Goal: Information Seeking & Learning: Learn about a topic

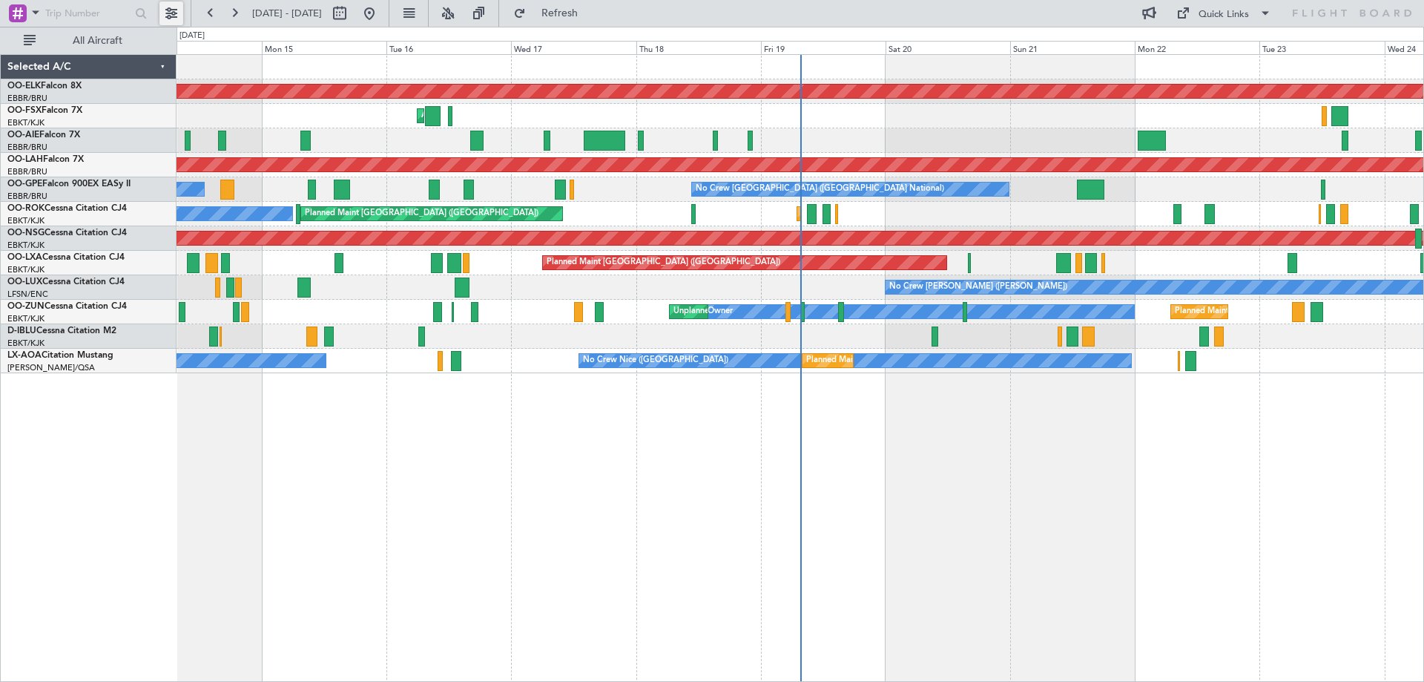
click at [174, 11] on button at bounding box center [171, 13] width 24 height 24
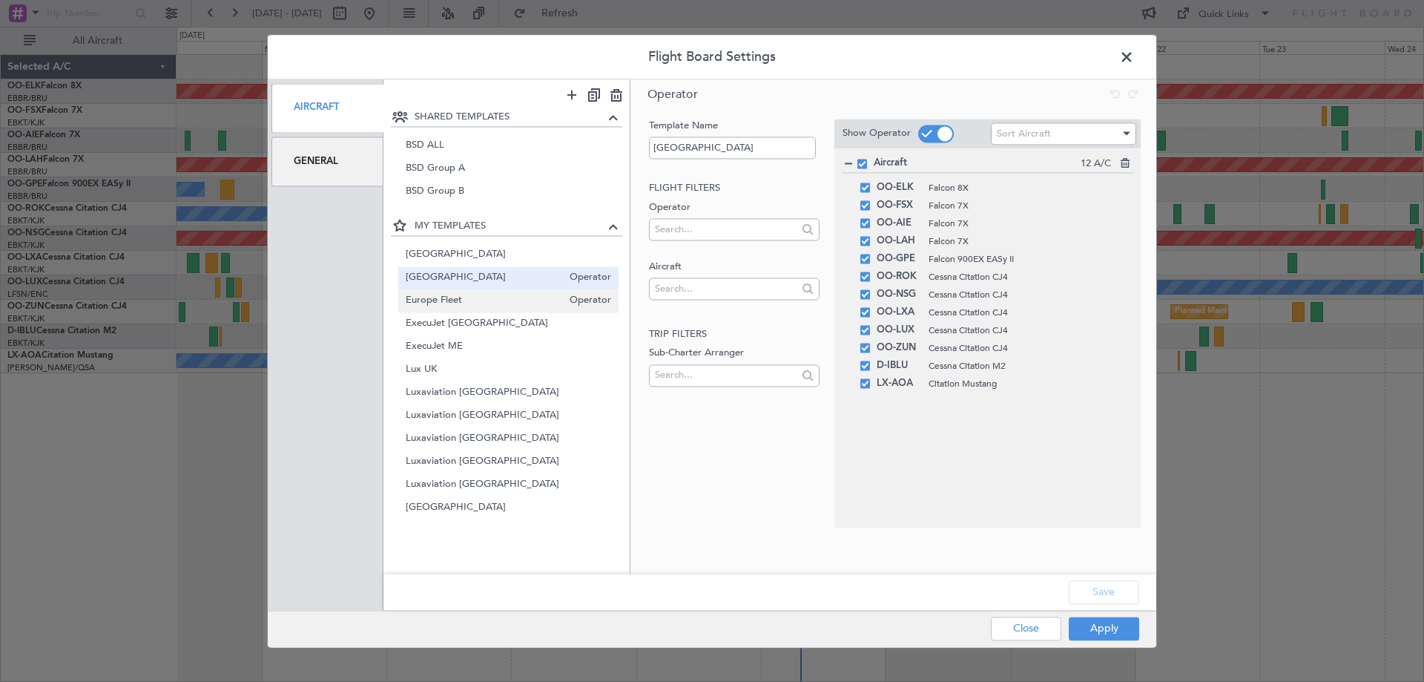
click at [469, 298] on span "Europe Fleet" at bounding box center [484, 301] width 157 height 16
type input "Europe Fleet"
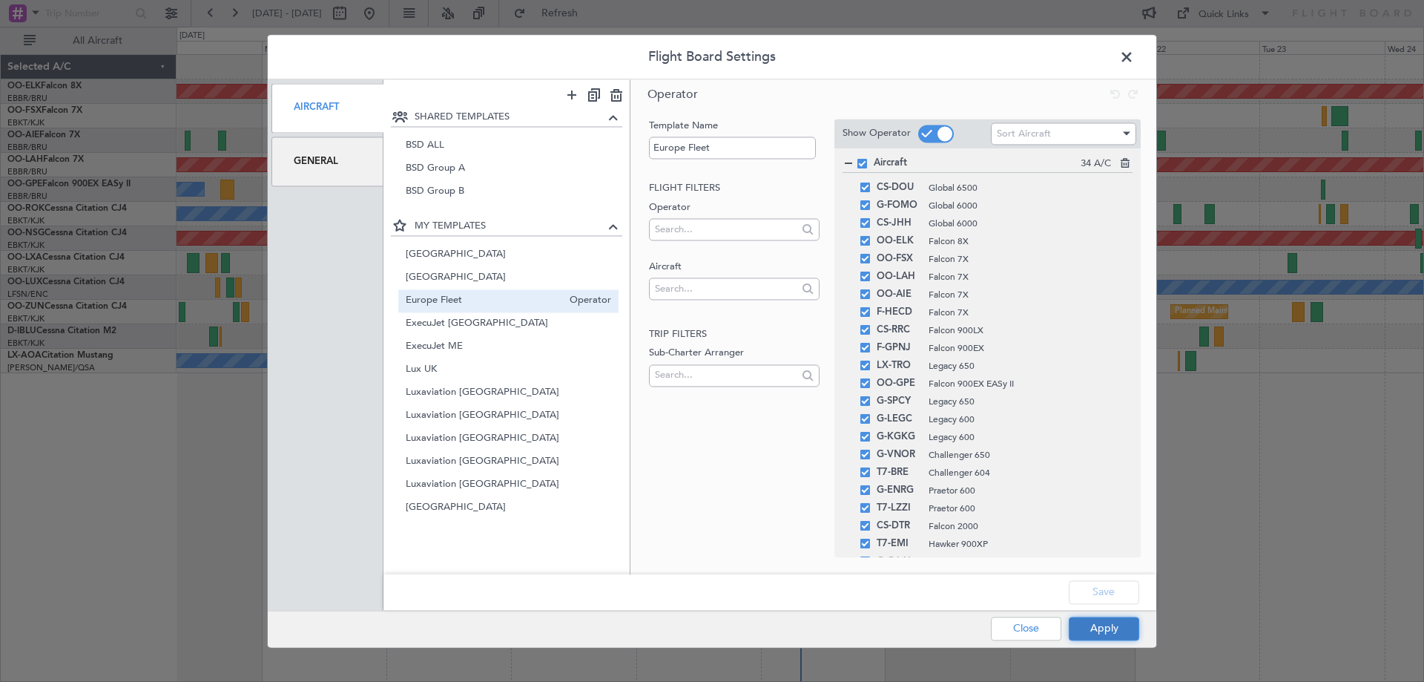
click at [1104, 627] on button "Apply" at bounding box center [1104, 628] width 70 height 24
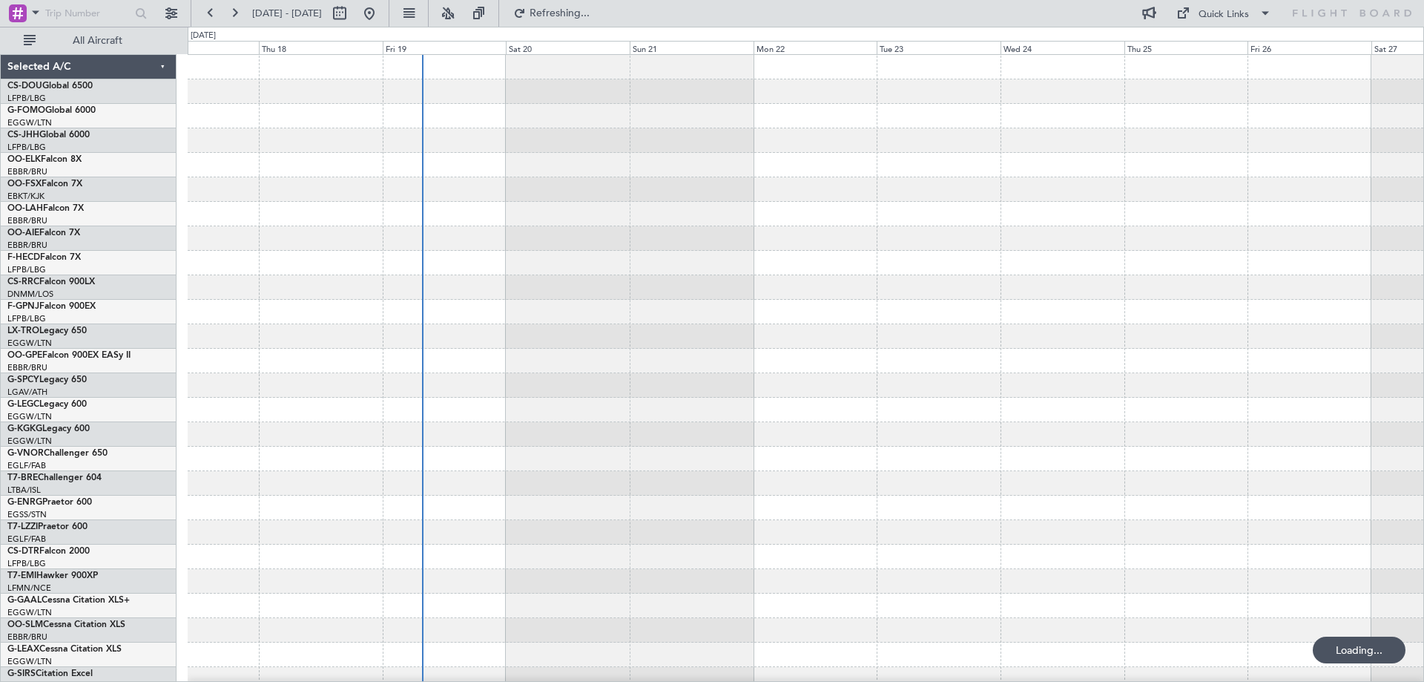
click at [719, 414] on div at bounding box center [806, 483] width 1236 height 857
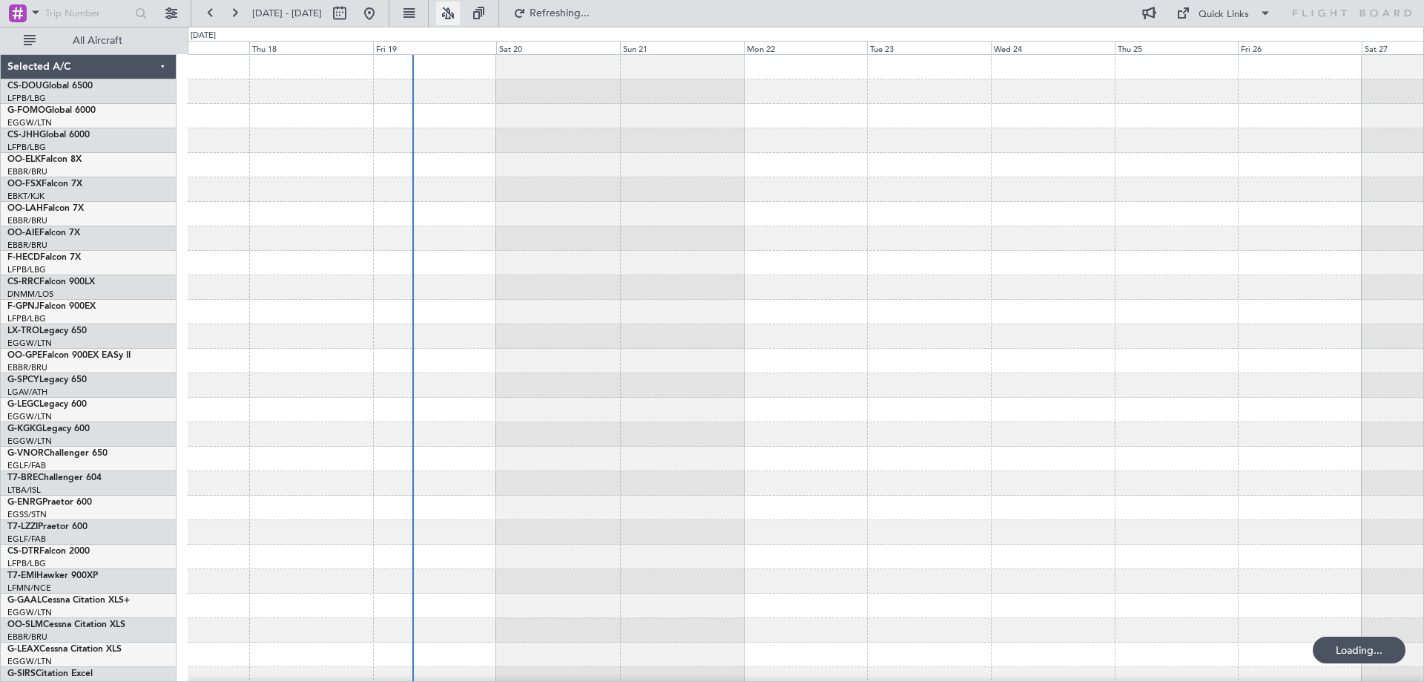
click at [460, 15] on button at bounding box center [448, 13] width 24 height 24
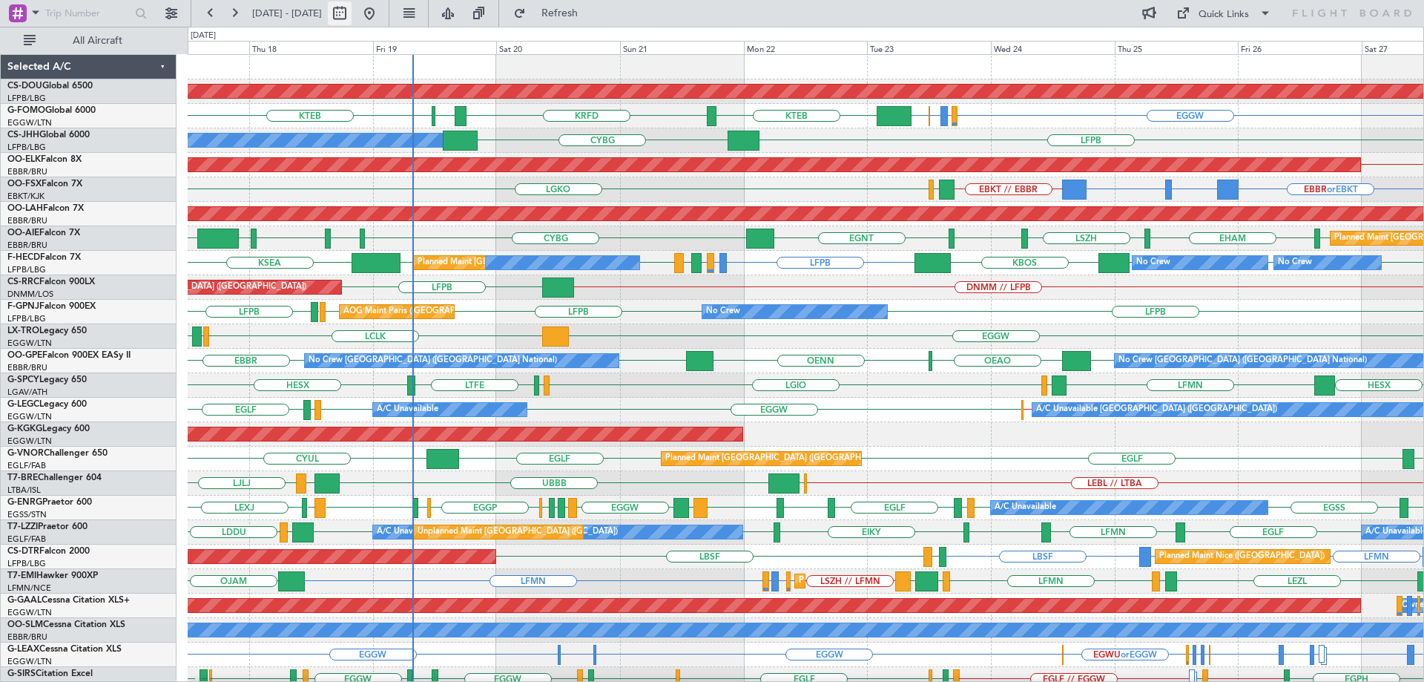
click at [352, 10] on button at bounding box center [340, 13] width 24 height 24
select select "9"
select select "2025"
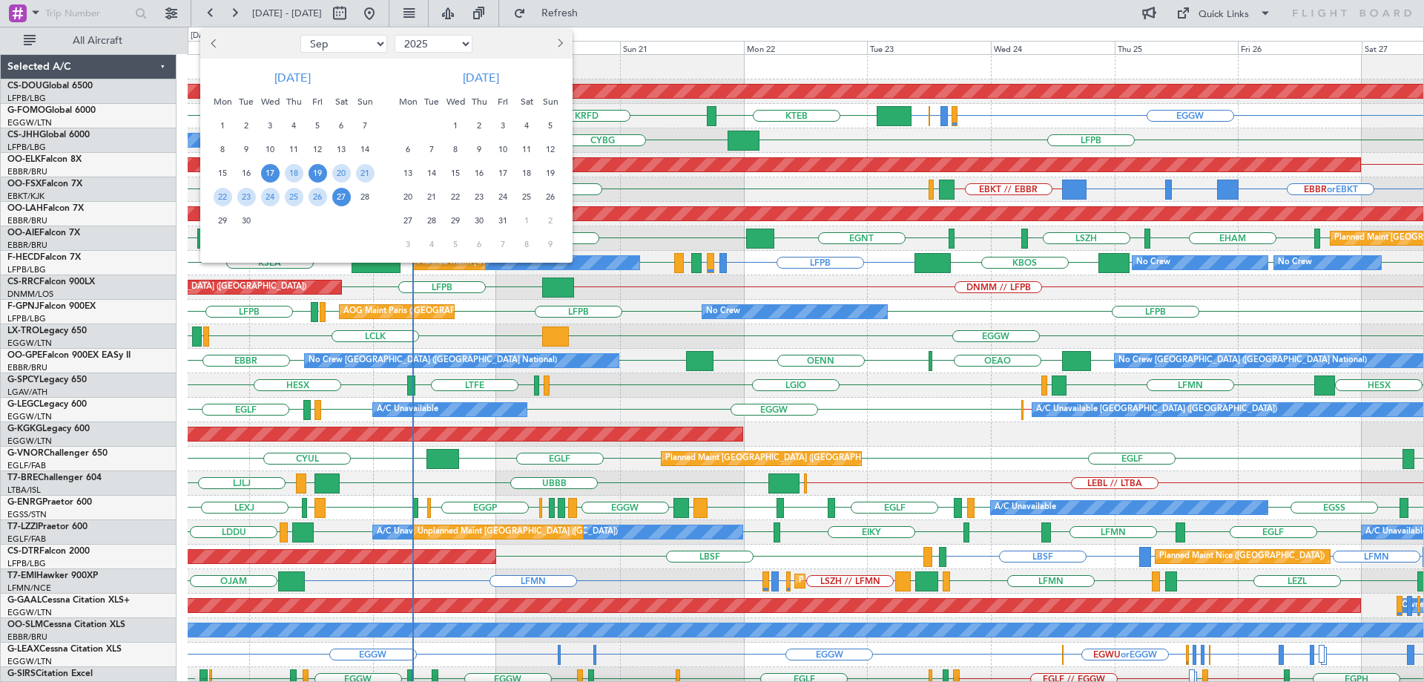
click at [320, 174] on span "19" at bounding box center [318, 173] width 19 height 19
click at [315, 199] on span "26" at bounding box center [318, 197] width 19 height 19
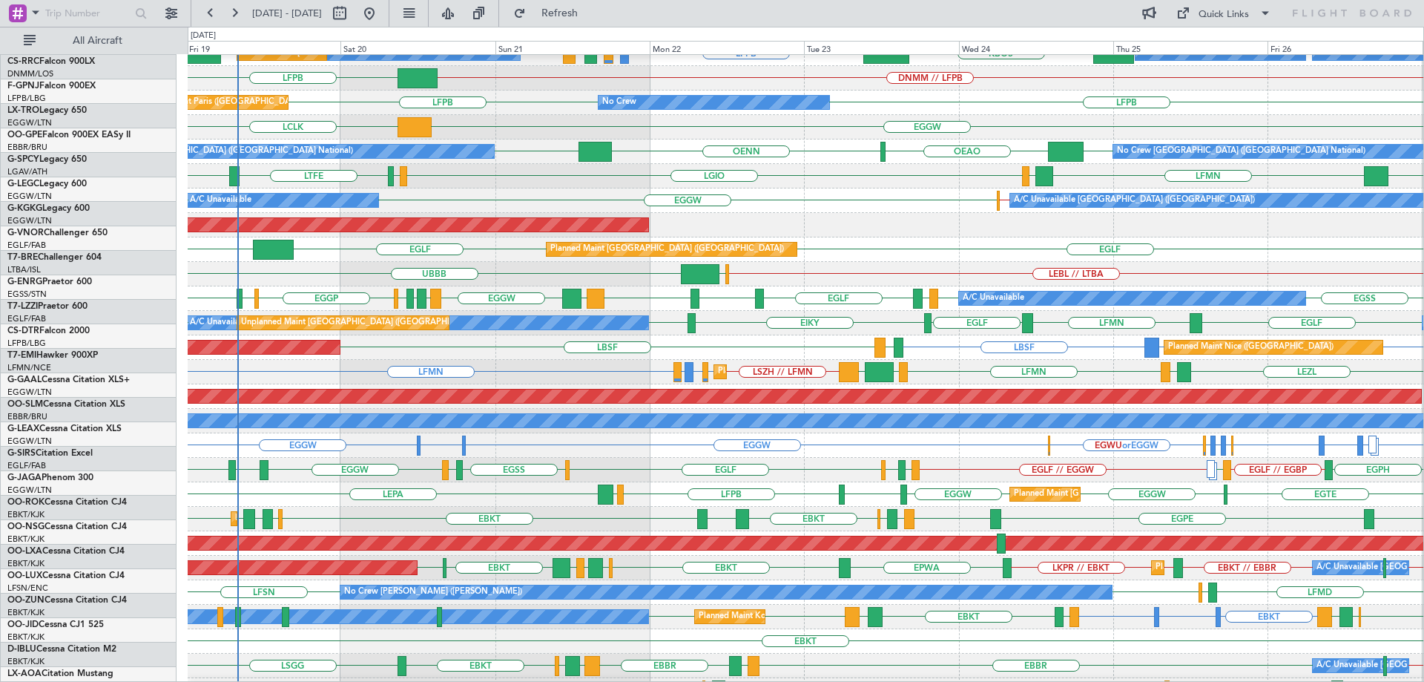
scroll to position [229, 0]
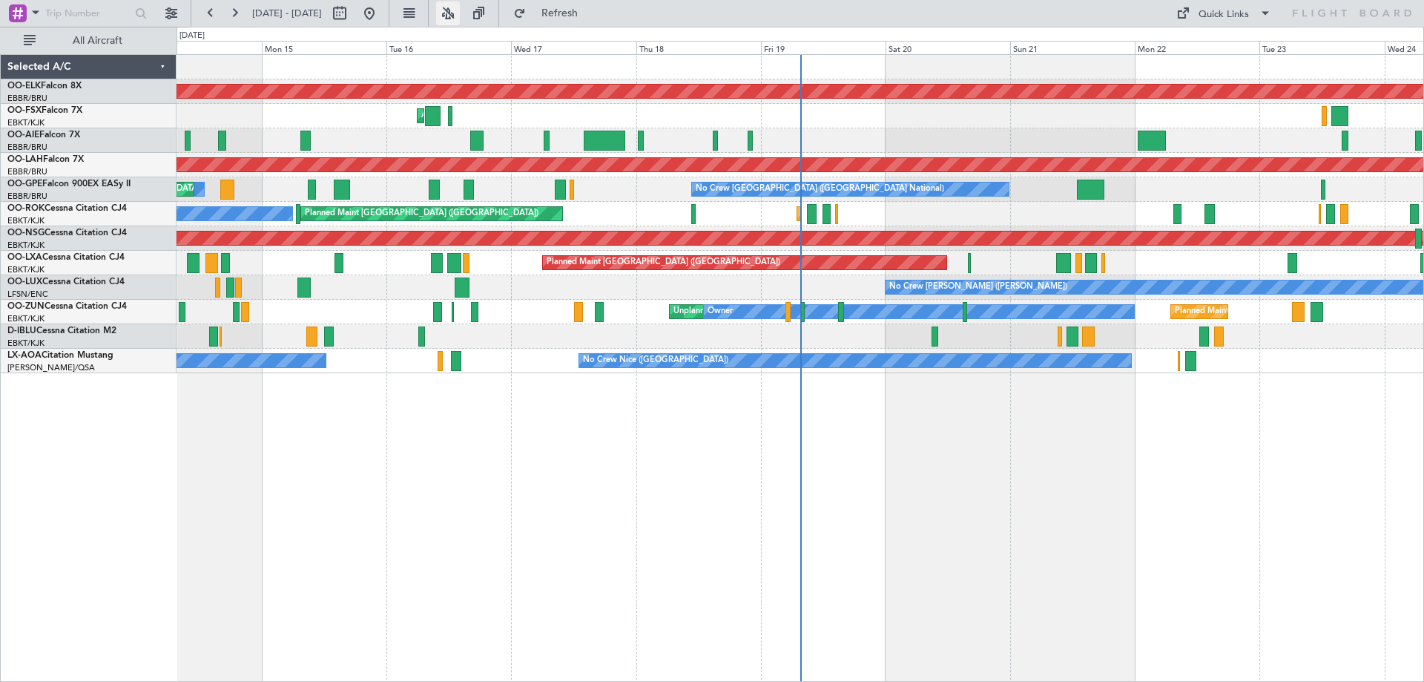
click at [460, 10] on button at bounding box center [448, 13] width 24 height 24
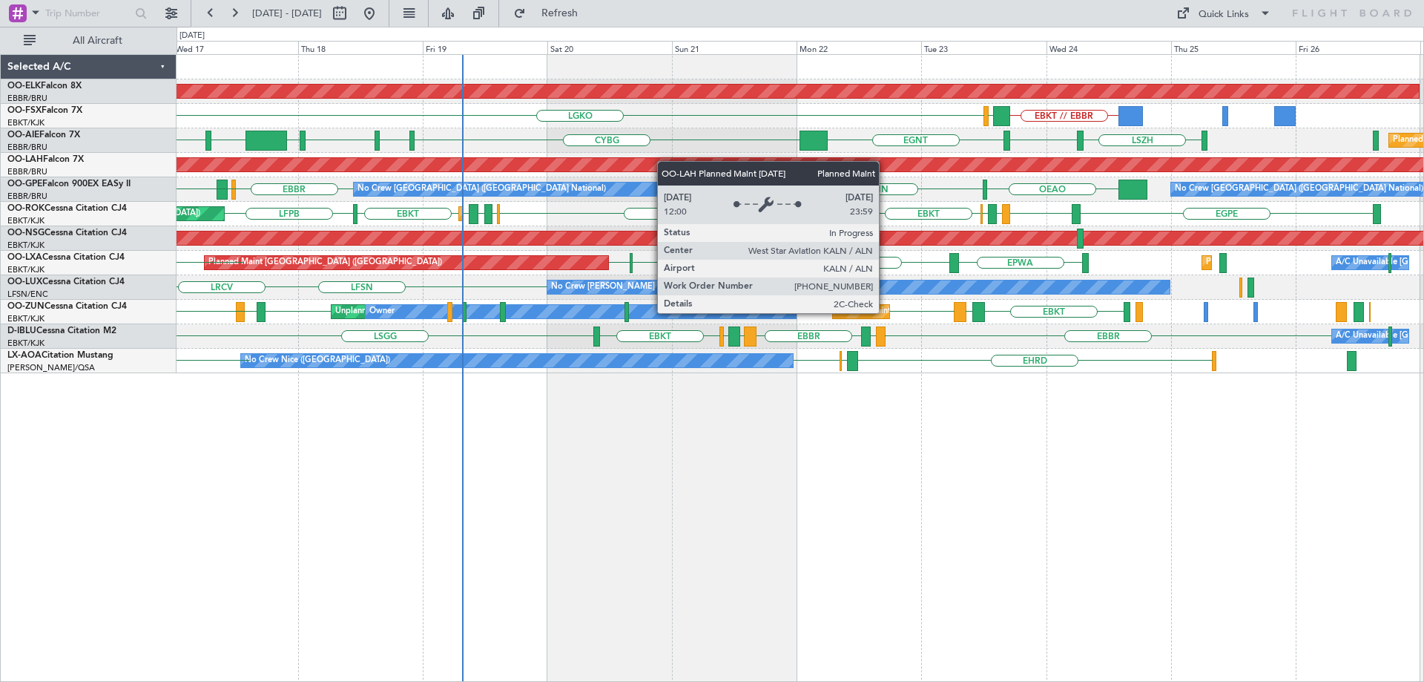
click at [657, 162] on div "Planned Maint Kortrijk-Wevelgem EBKT // EBBR LGKO LGAV LGAV LGAV AOG Maint Kort…" at bounding box center [800, 214] width 1247 height 318
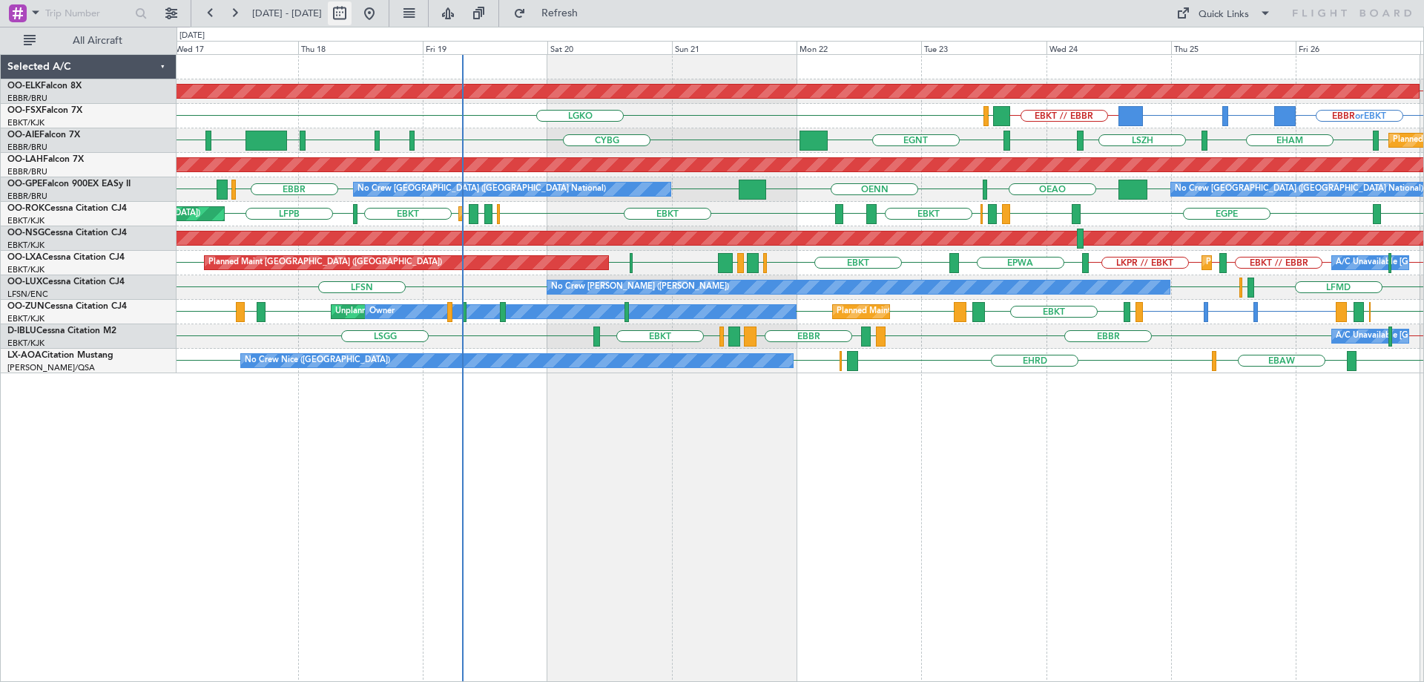
click at [352, 10] on button at bounding box center [340, 13] width 24 height 24
select select "9"
select select "2025"
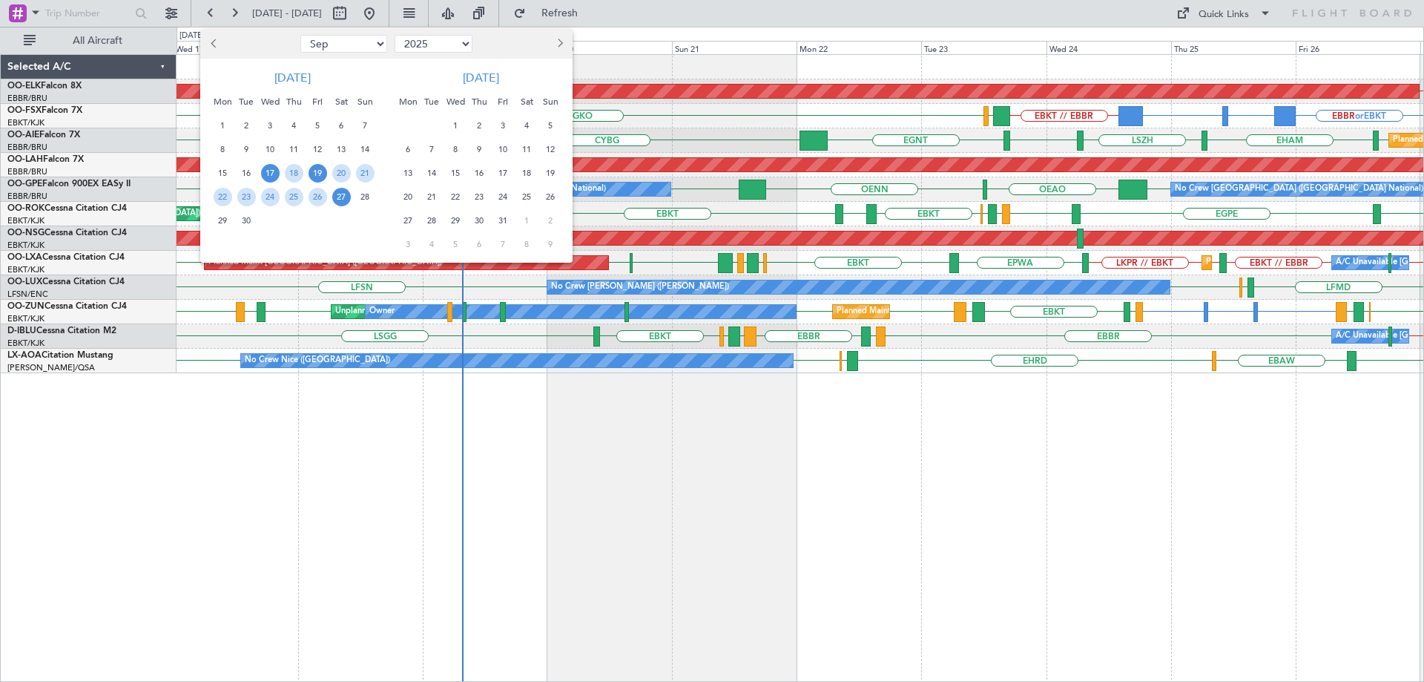
click at [318, 177] on span "19" at bounding box center [318, 173] width 19 height 19
click at [314, 198] on span "26" at bounding box center [318, 197] width 19 height 19
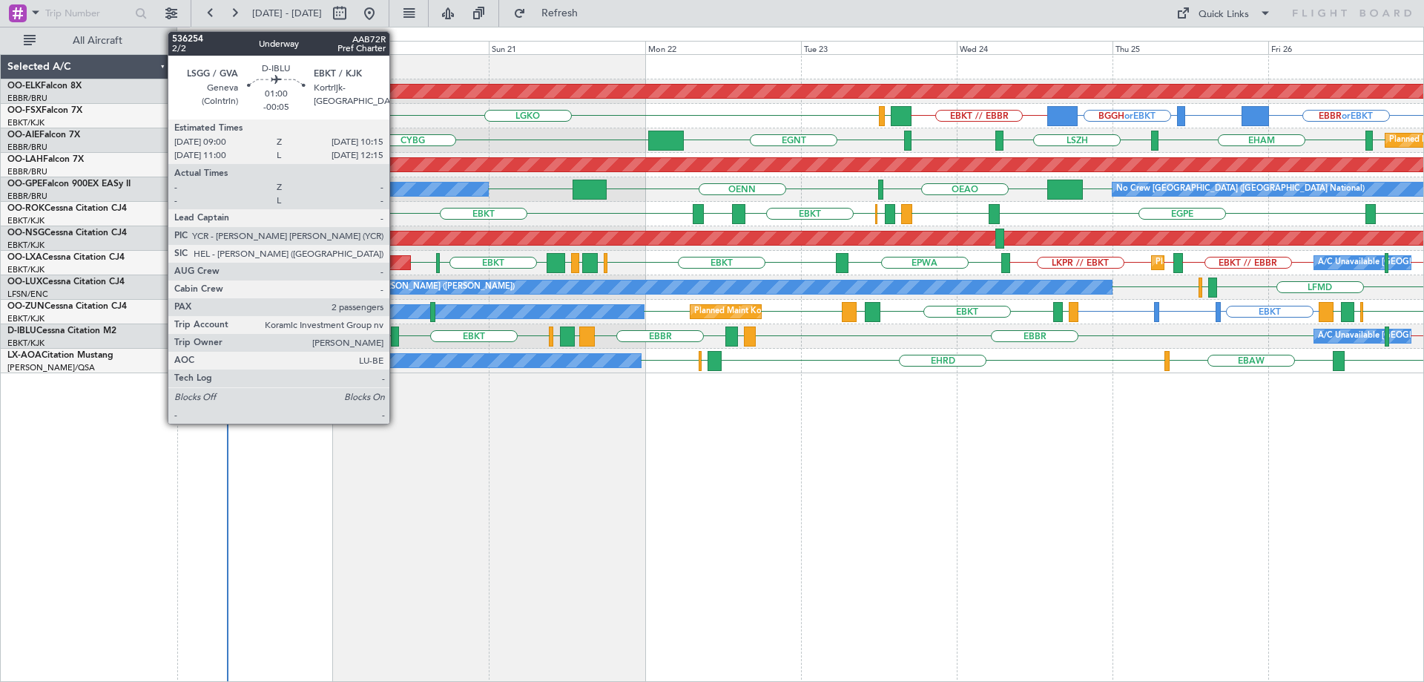
click at [396, 339] on div at bounding box center [395, 336] width 8 height 20
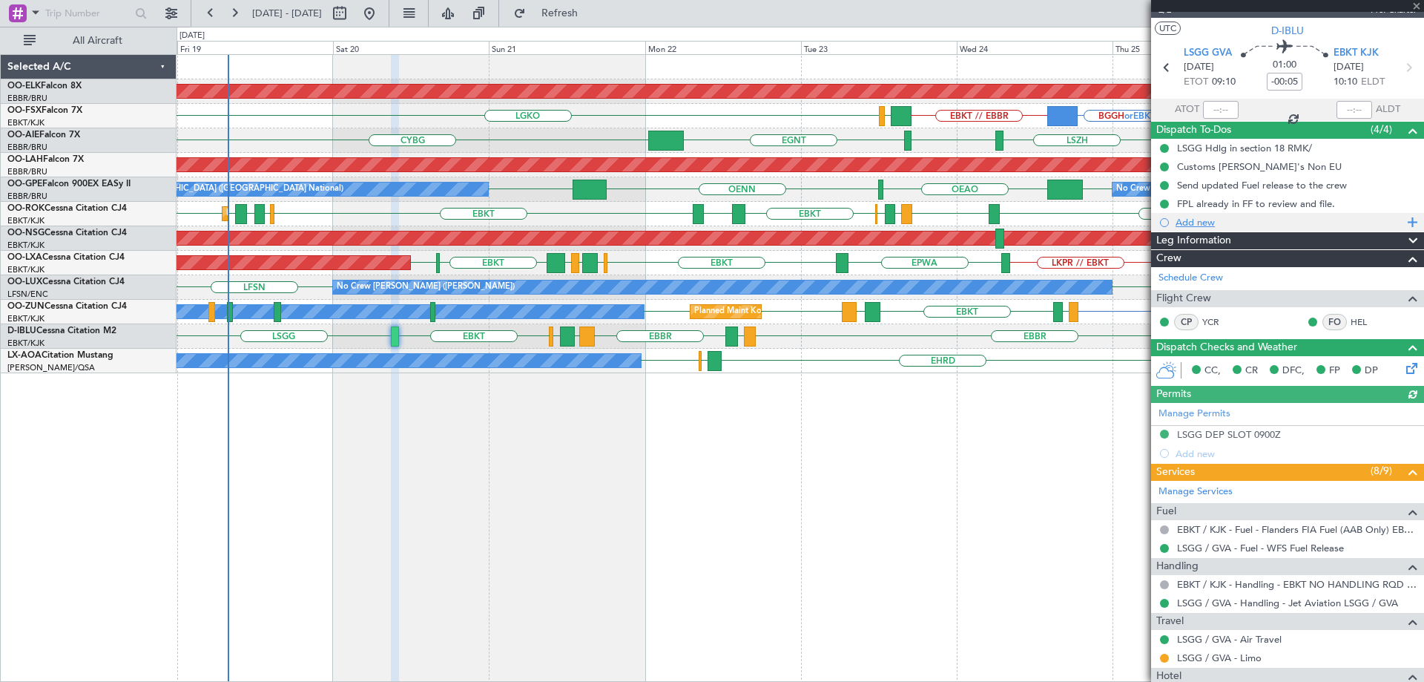
scroll to position [148, 0]
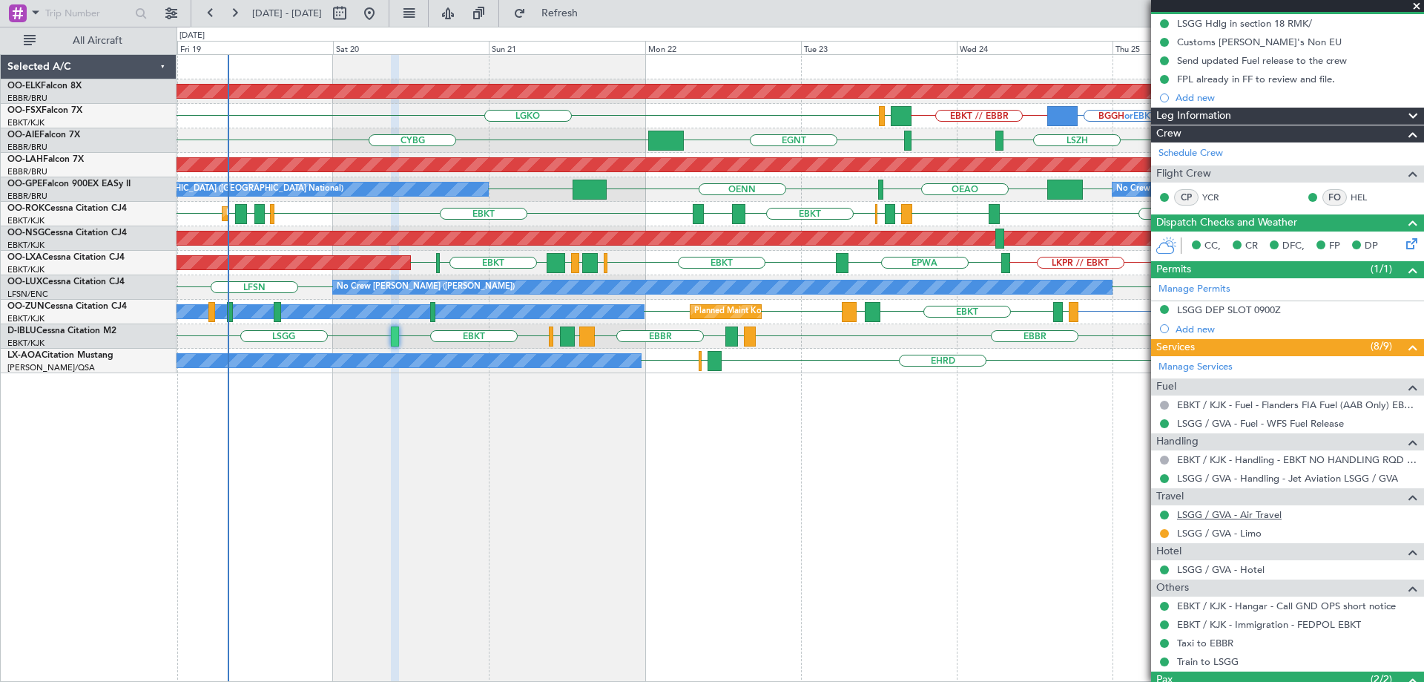
click at [1247, 516] on link "LSGG / GVA - Air Travel" at bounding box center [1229, 514] width 105 height 13
click at [1414, 9] on div at bounding box center [1287, 6] width 273 height 12
click at [1414, 3] on div at bounding box center [1287, 6] width 273 height 12
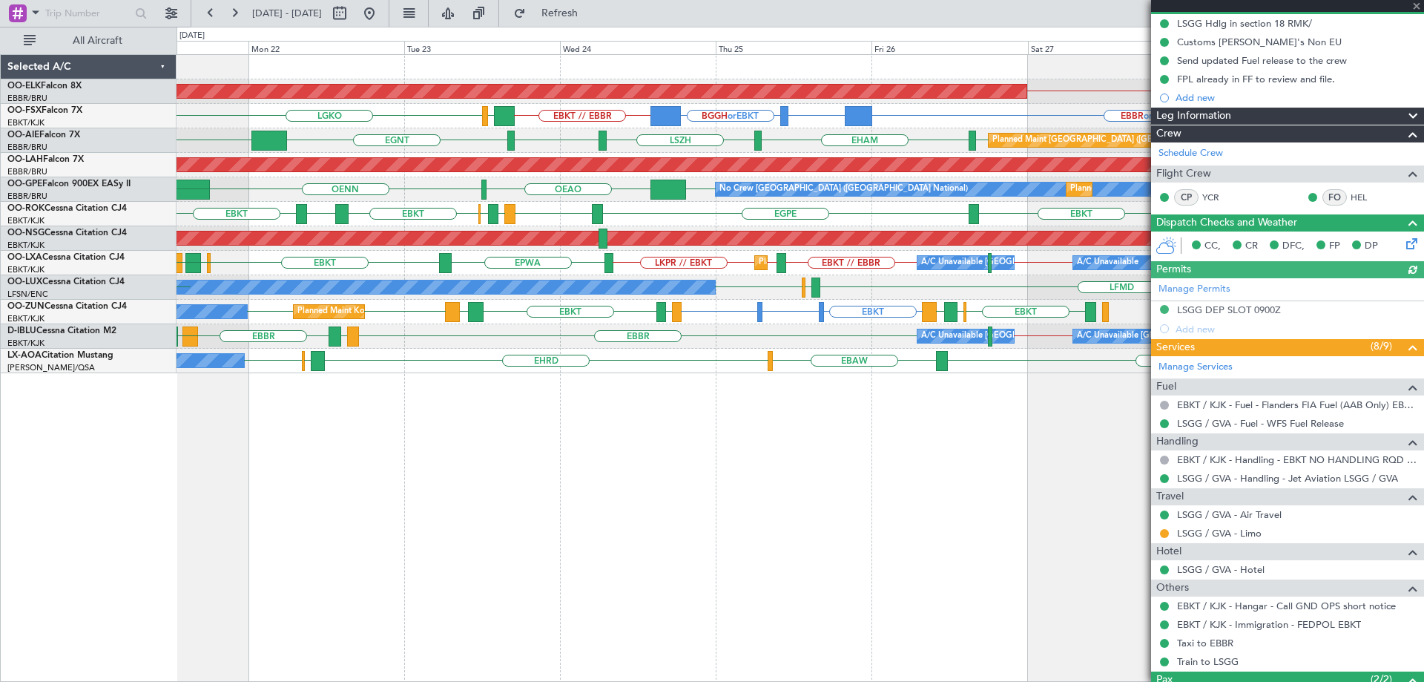
click at [620, 200] on div "Planned Maint Kortrijk-Wevelgem EBKT // EBBR EBBR or EBKT BGBW or EBKT BGGH or …" at bounding box center [800, 214] width 1247 height 318
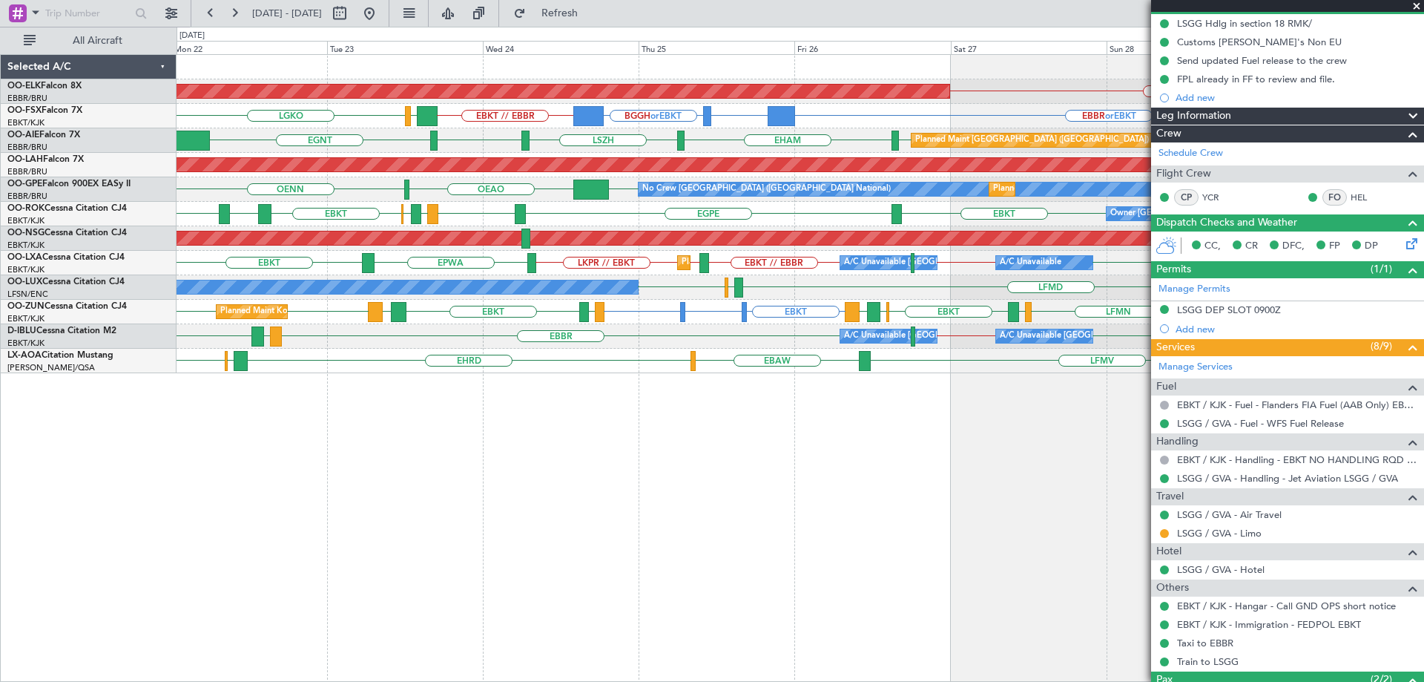
click at [1420, 4] on span at bounding box center [1416, 6] width 15 height 13
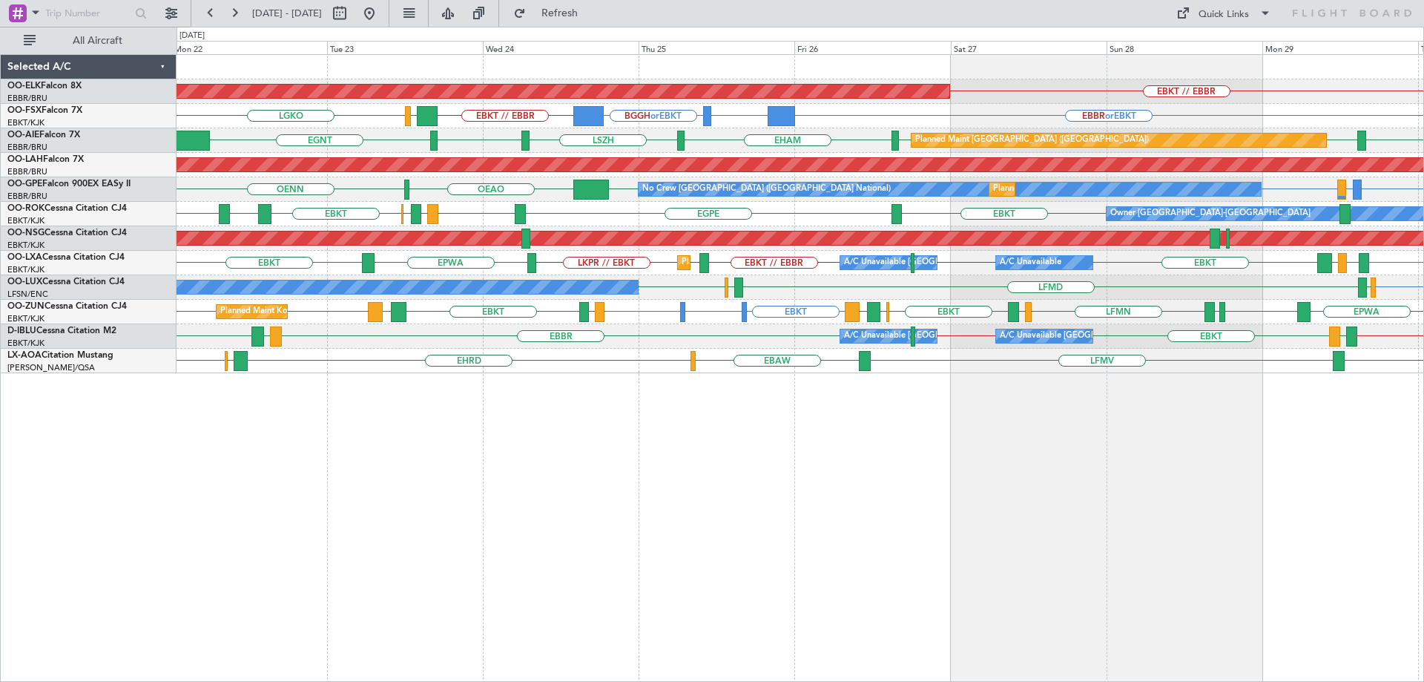
type input "0"
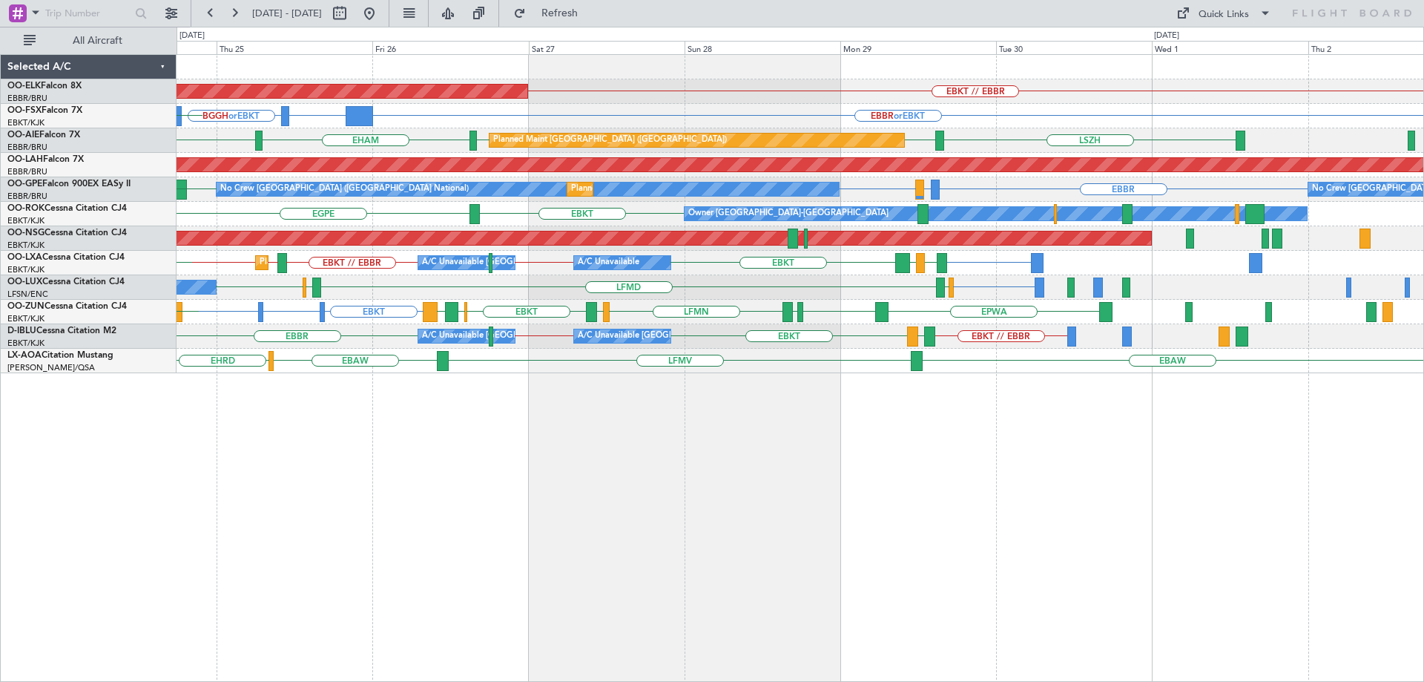
click at [1249, 236] on div "EBKT // EBBR Planned Maint Kortrijk-Wevelgem EBBR or EBKT BGBW or EBKT BGGH or …" at bounding box center [800, 214] width 1247 height 318
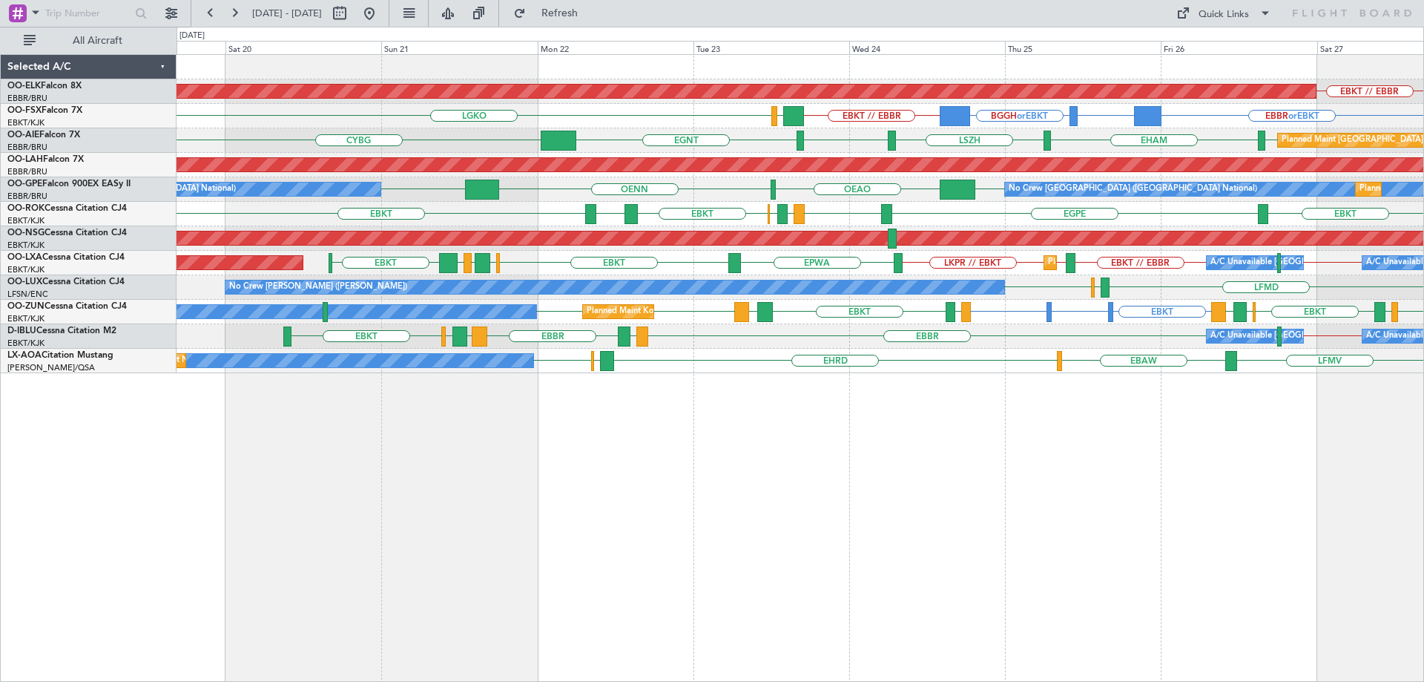
click at [656, 254] on div "Planned Maint Kortrijk-Wevelgem EBKT // EBBR EBBR or EBKT BGBW or EBKT BGGH or …" at bounding box center [800, 214] width 1247 height 318
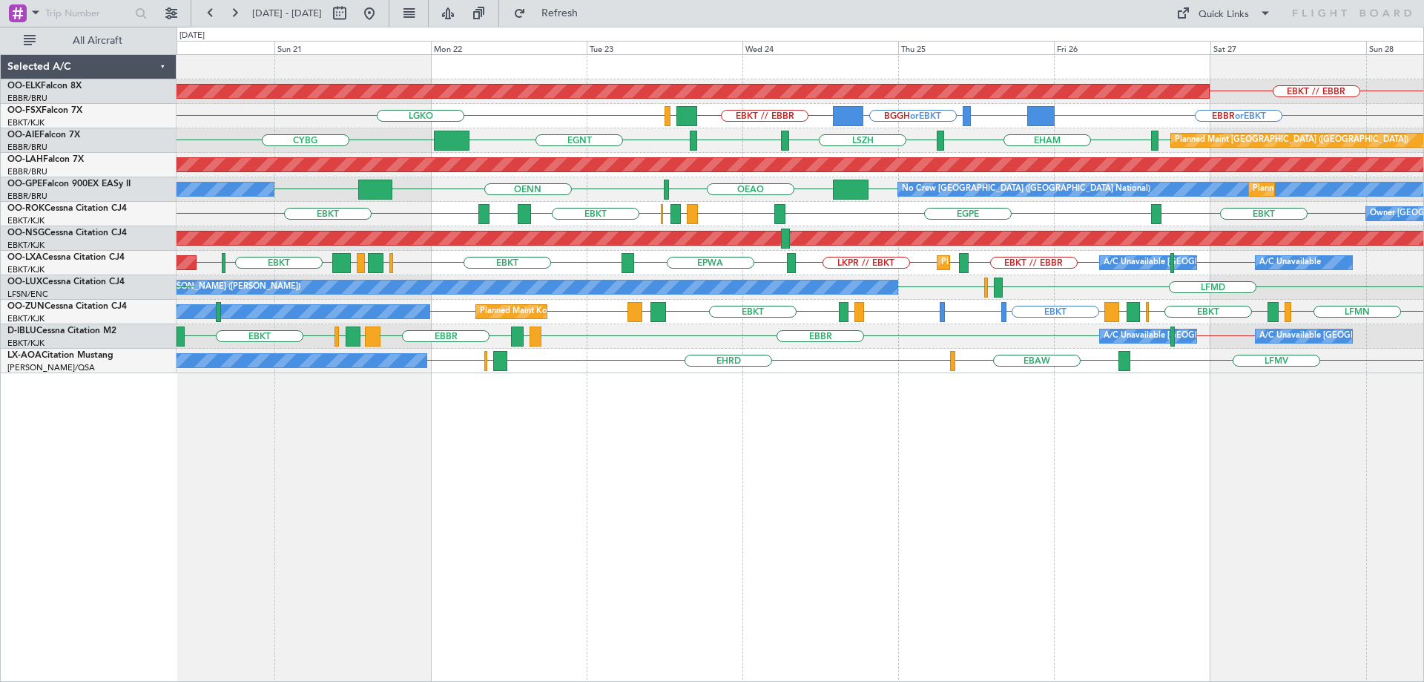
click at [834, 356] on div "Planned Maint Kortrijk-Wevelgem EBKT // EBBR EBBR or EBKT BGBW or EBKT BGGH or …" at bounding box center [800, 214] width 1247 height 318
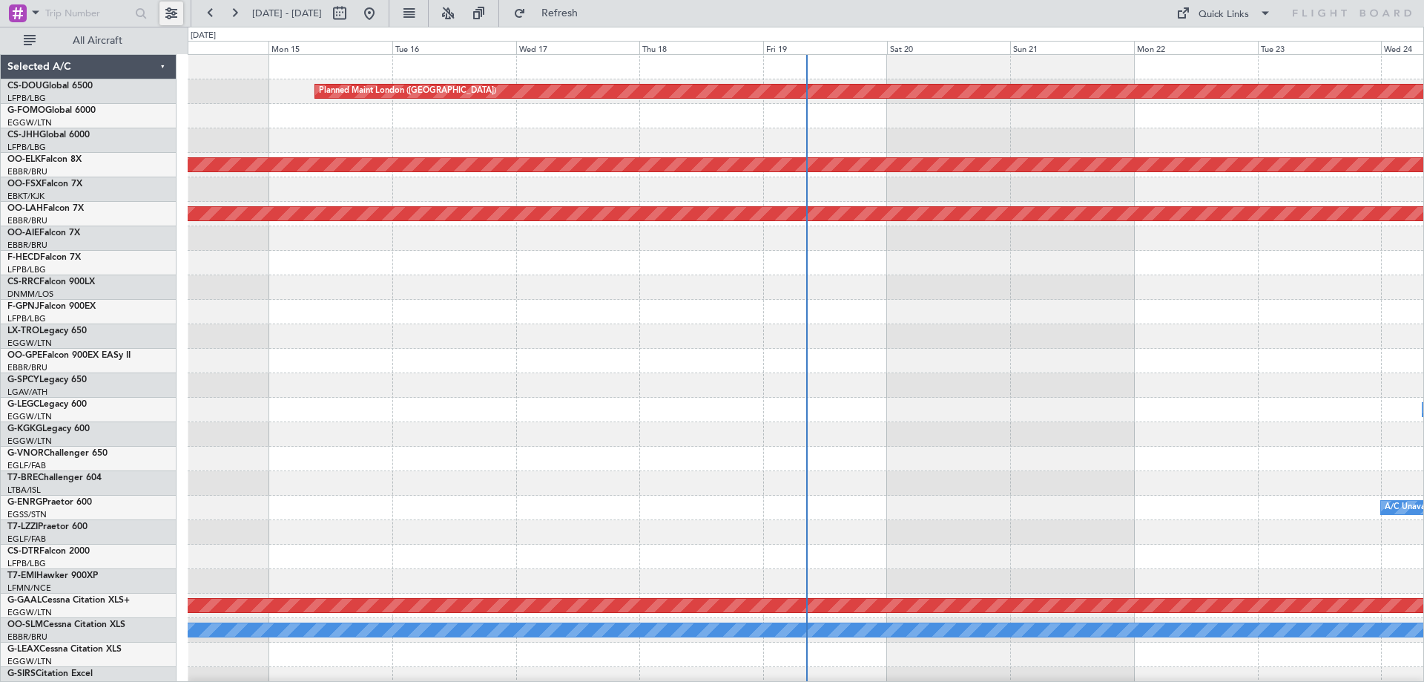
click at [170, 8] on button at bounding box center [171, 13] width 24 height 24
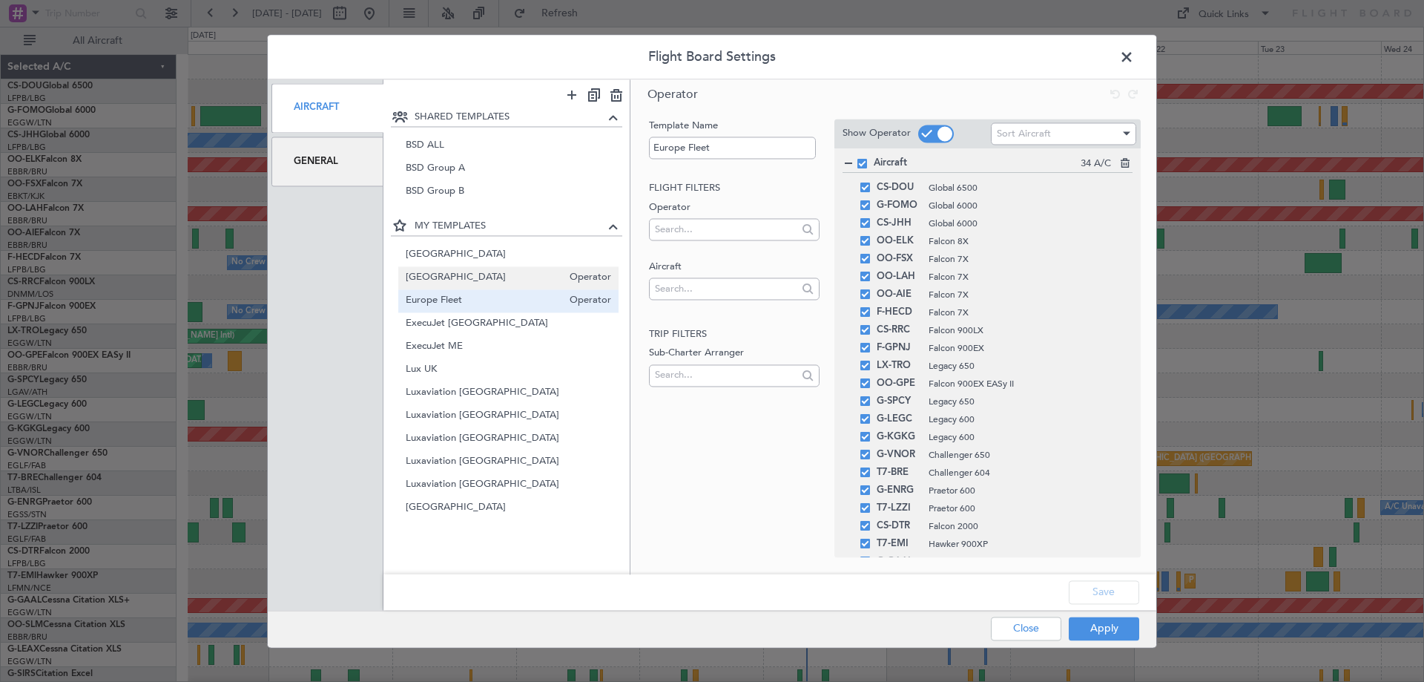
click at [467, 277] on span "[GEOGRAPHIC_DATA]" at bounding box center [484, 278] width 157 height 16
type input "[GEOGRAPHIC_DATA]"
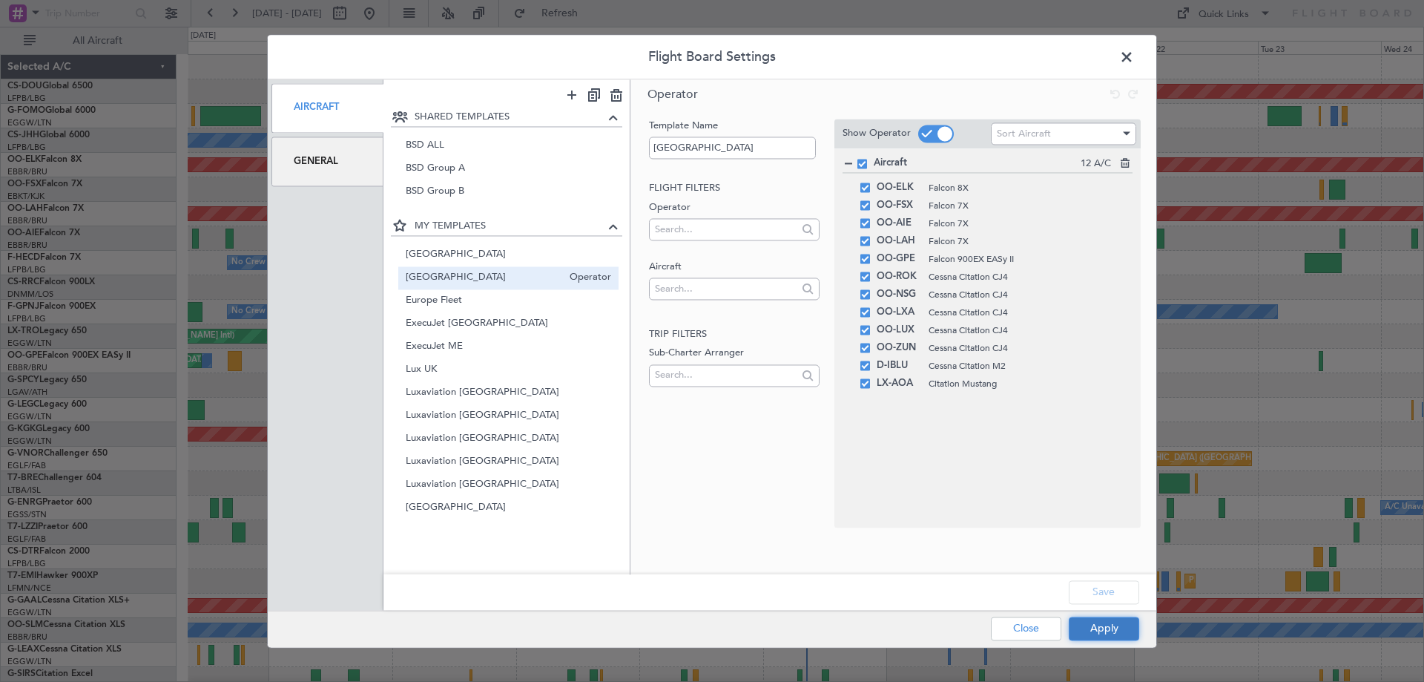
click at [1106, 636] on button "Apply" at bounding box center [1104, 628] width 70 height 24
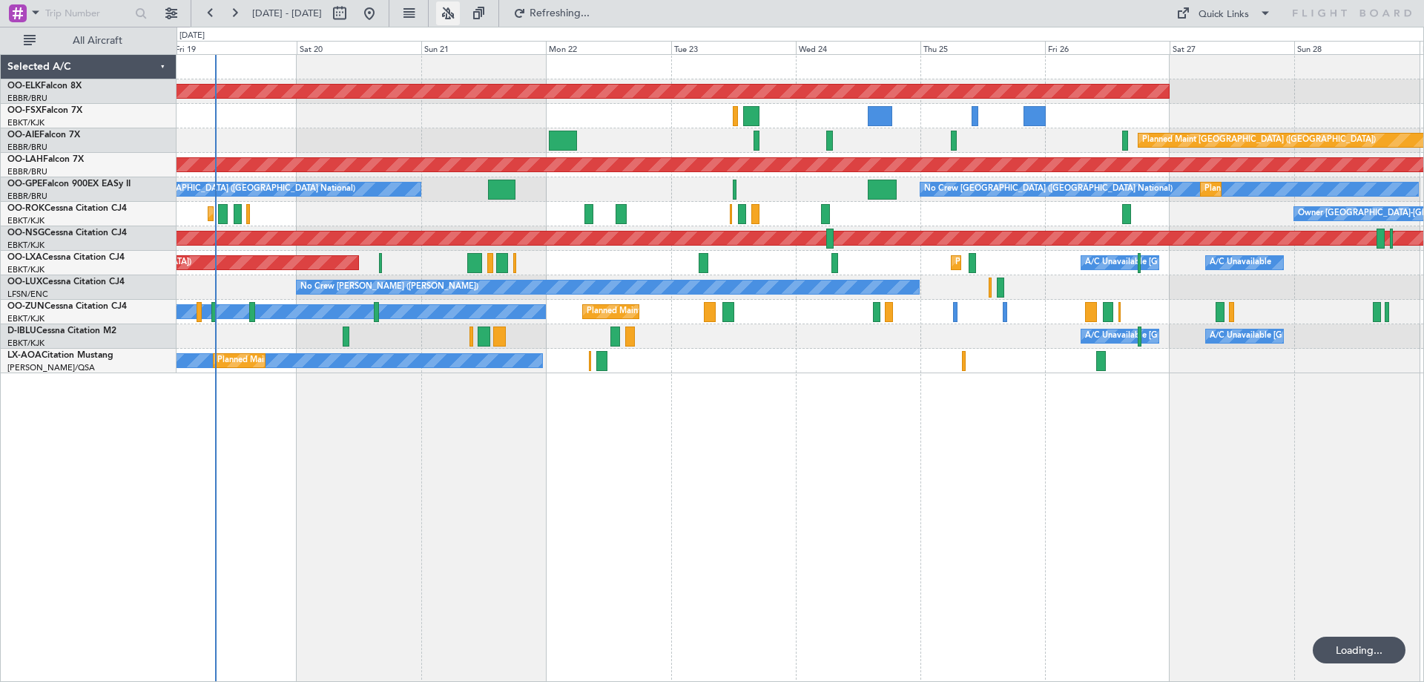
click at [460, 8] on button at bounding box center [448, 13] width 24 height 24
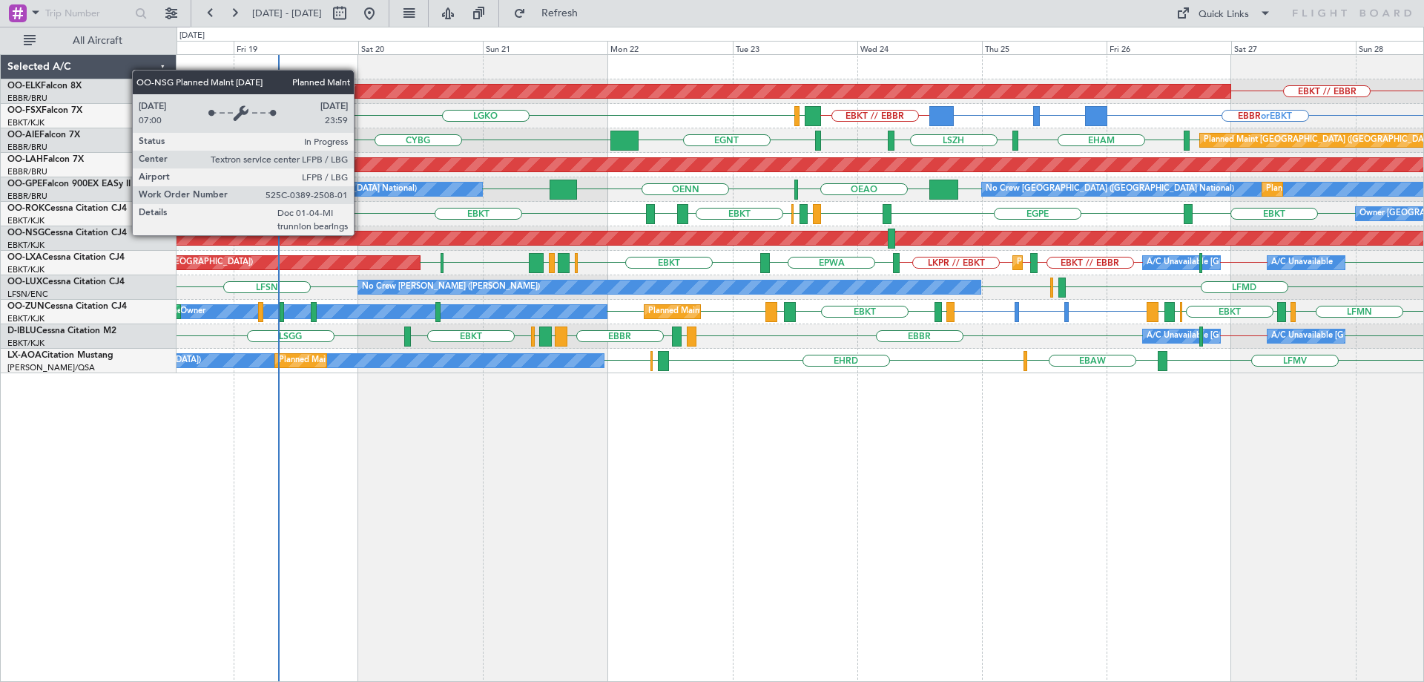
click at [422, 237] on div "Planned Maint [GEOGRAPHIC_DATA] ([GEOGRAPHIC_DATA])" at bounding box center [329, 237] width 2798 height 13
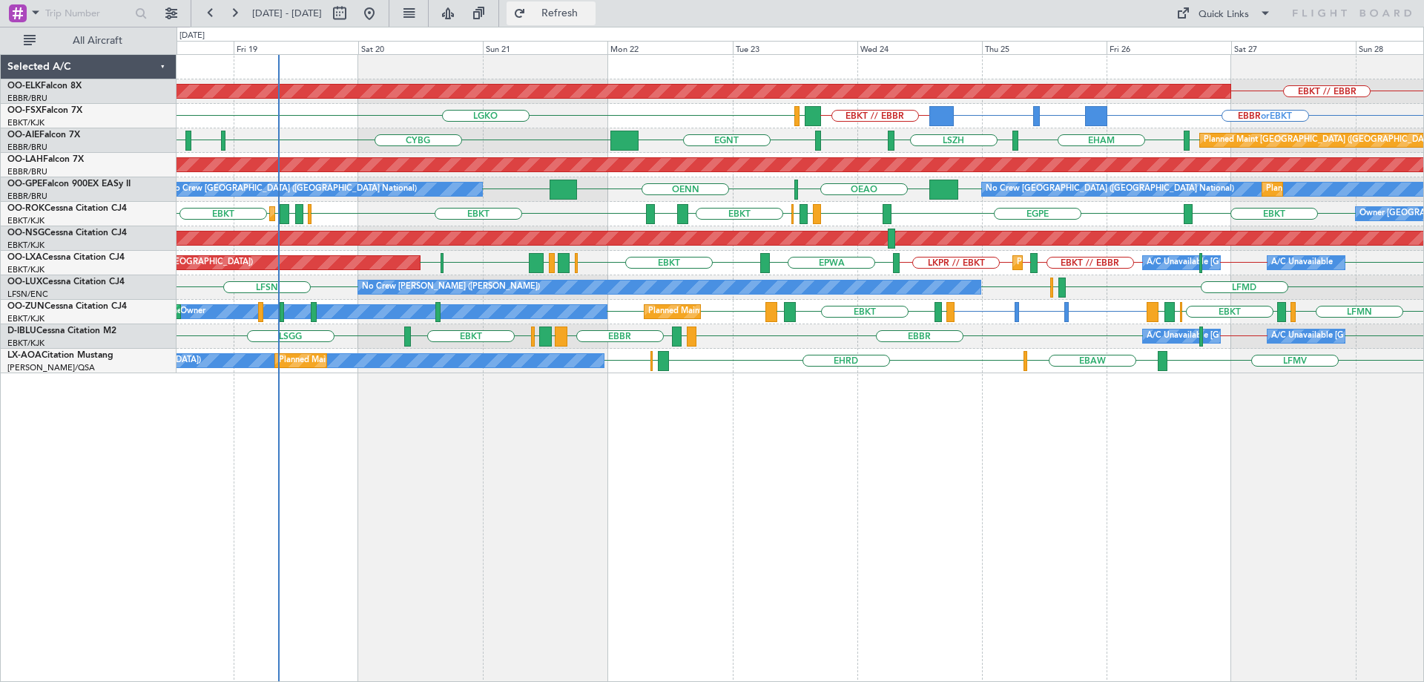
click at [591, 11] on span "Refresh" at bounding box center [560, 13] width 62 height 10
click at [591, 14] on span "Refresh" at bounding box center [560, 13] width 62 height 10
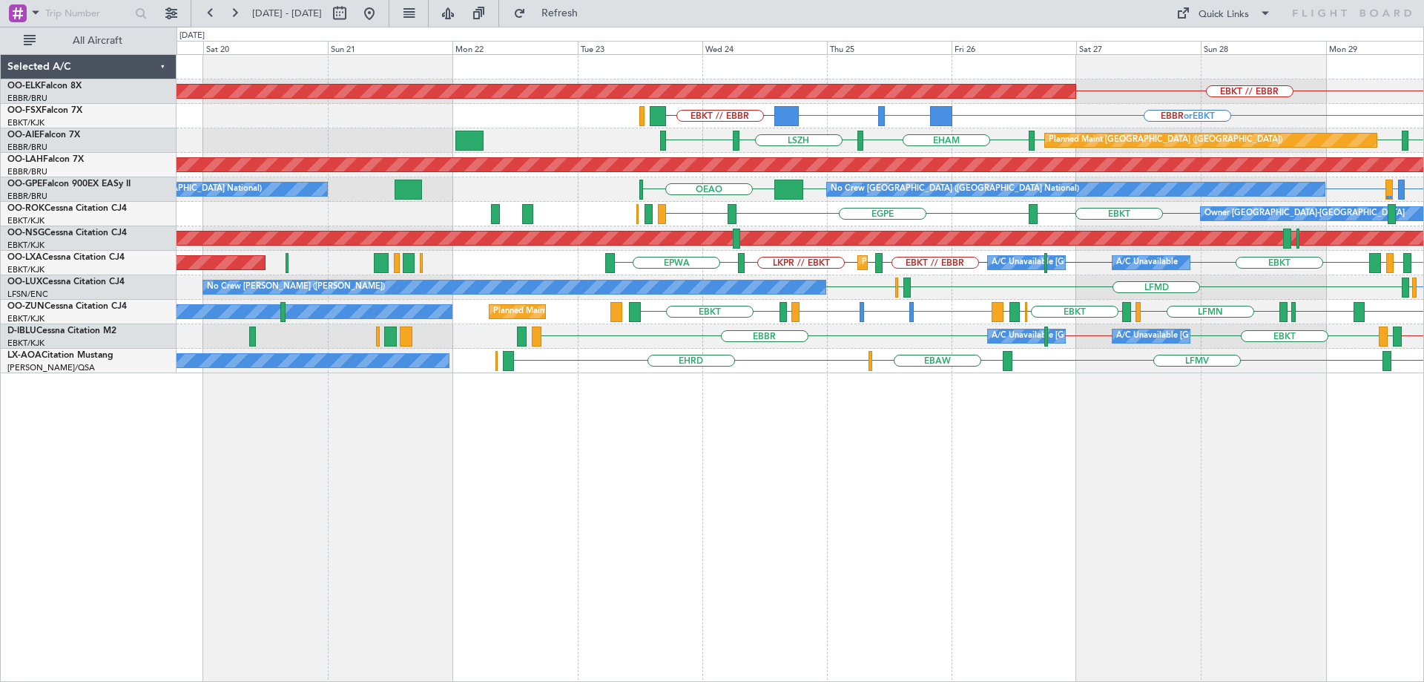
click at [1107, 283] on div "EBKT // EBBR Planned Maint [GEOGRAPHIC_DATA]-[GEOGRAPHIC_DATA] EBBR or EBKT BGB…" at bounding box center [800, 214] width 1247 height 318
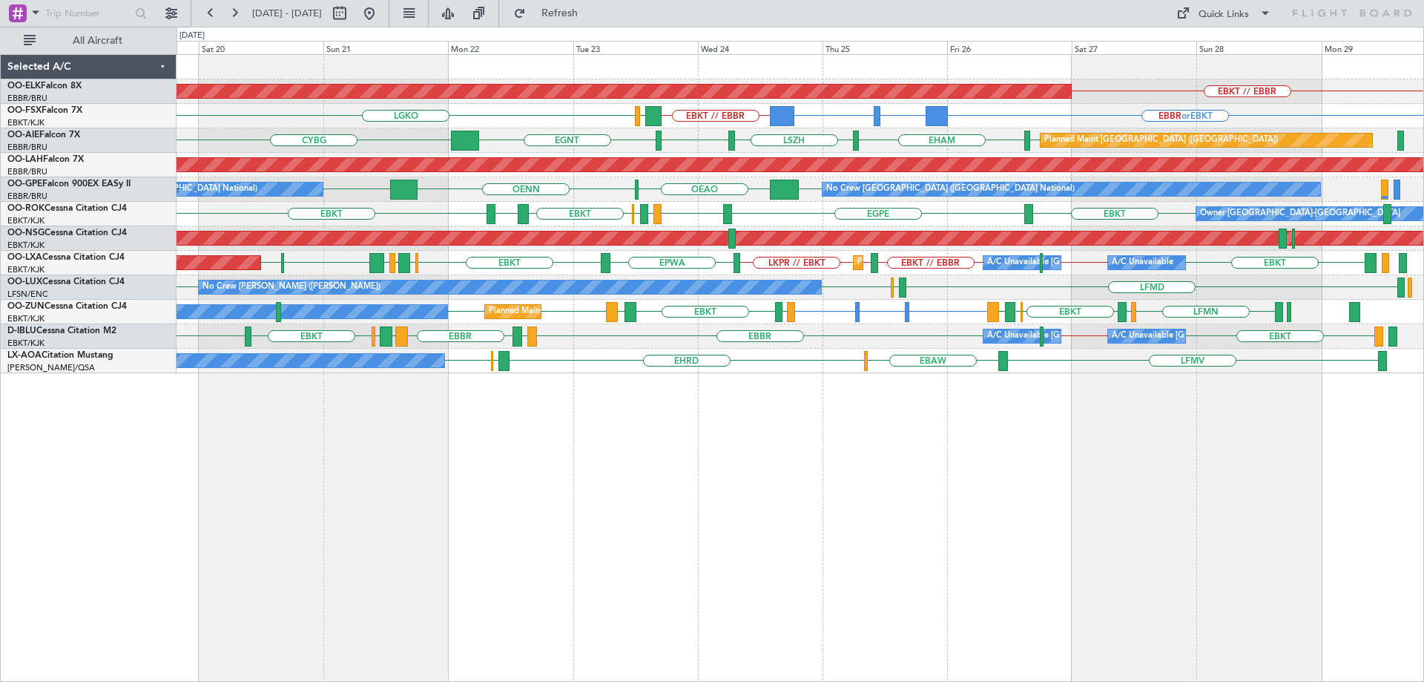
click at [825, 328] on div "Planned Maint Kortrijk-[GEOGRAPHIC_DATA] EBKT // EBBR EBBR or EBKT BGBW or EBKT…" at bounding box center [800, 214] width 1247 height 318
click at [655, 330] on div "EBKT // EBBR Planned Maint [GEOGRAPHIC_DATA]-[GEOGRAPHIC_DATA] EBBR or EBKT BGB…" at bounding box center [800, 214] width 1247 height 318
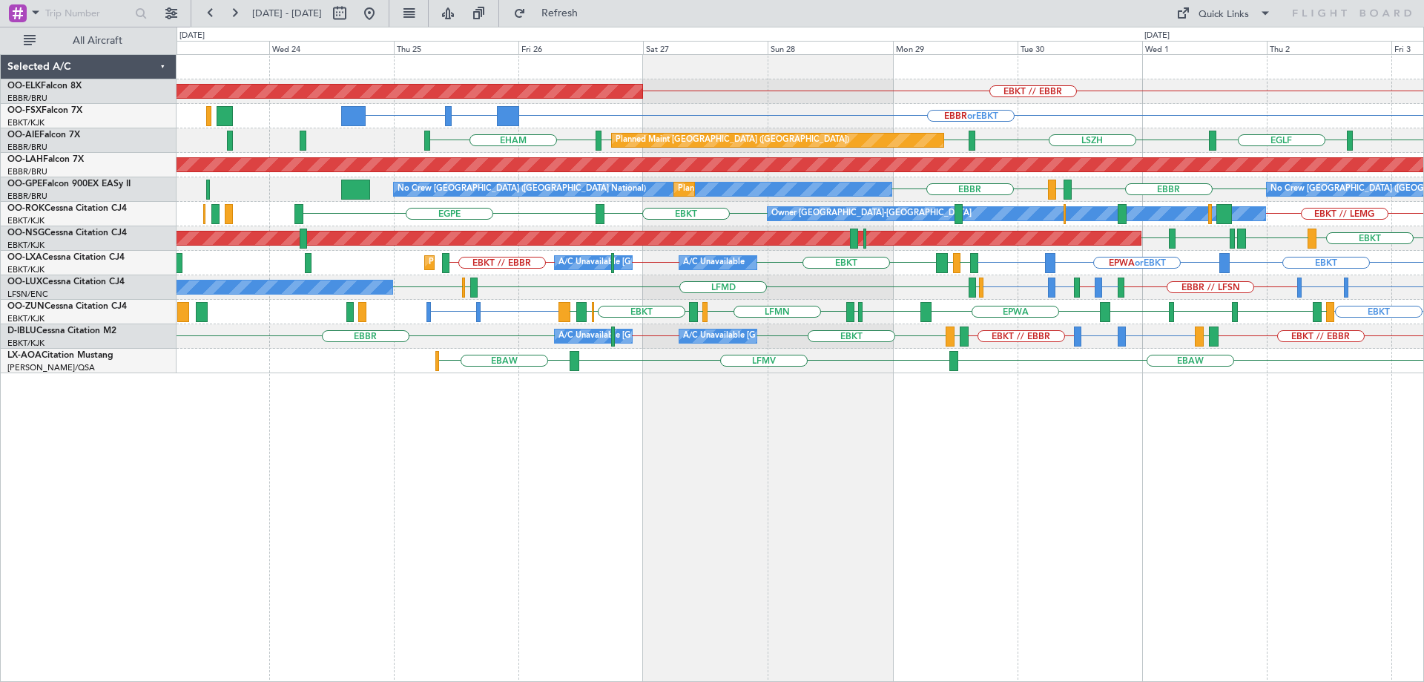
click at [673, 294] on div "EBBR // LFSN LFSN or LIME LIME // LEBL LEBL or LFSN LFSN LFSN or EBBR LIMC or E…" at bounding box center [800, 287] width 1247 height 24
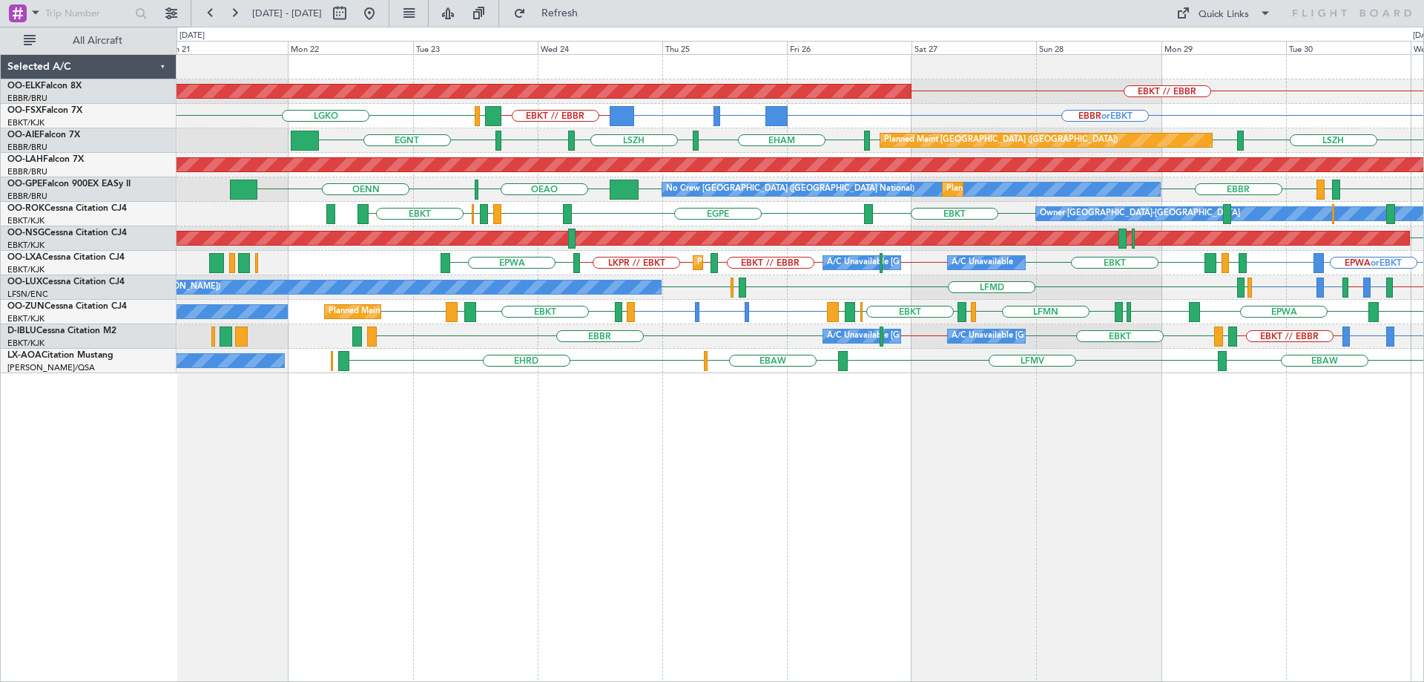
click at [788, 361] on div "Planned Maint Kortrijk-[GEOGRAPHIC_DATA] EBKT // EBBR EBBR or EBKT BGBW or EBKT…" at bounding box center [800, 214] width 1247 height 318
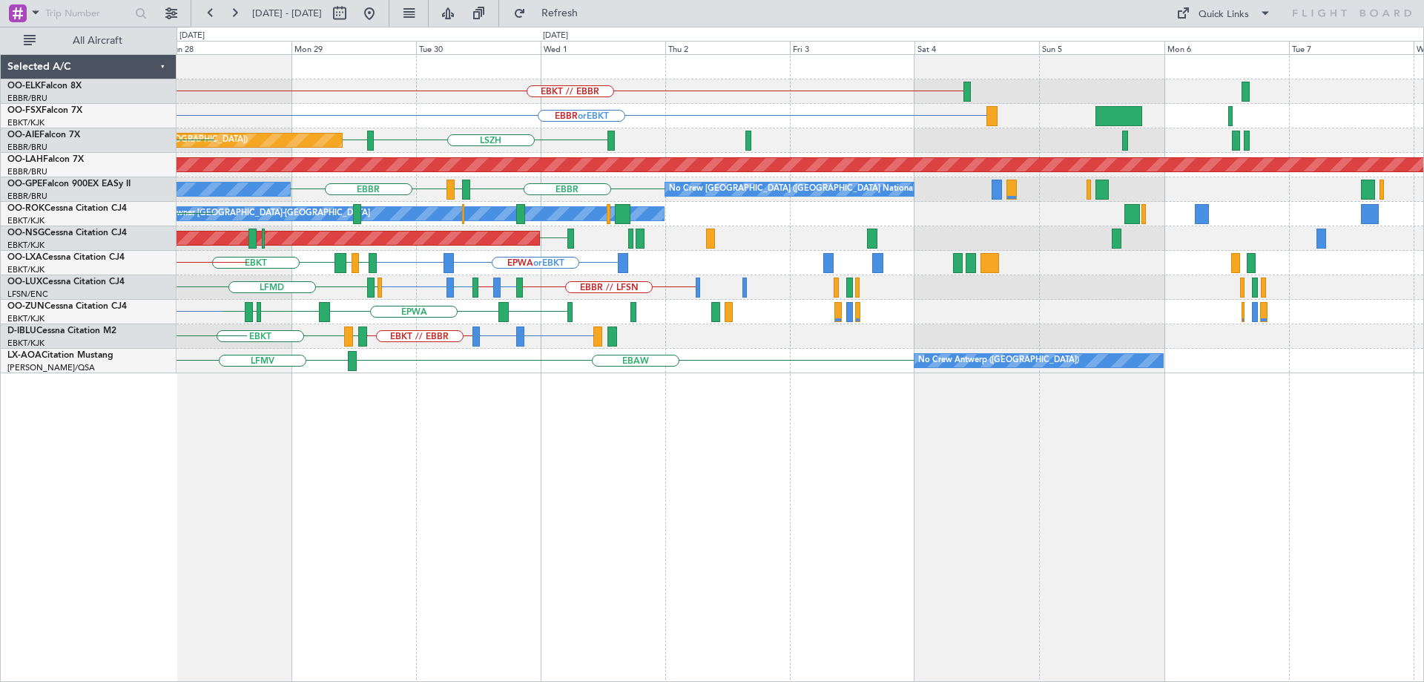
click at [329, 280] on div "EBKT // EBBR Planned Maint [GEOGRAPHIC_DATA]-[GEOGRAPHIC_DATA] EBBR or EBKT BGB…" at bounding box center [800, 214] width 1247 height 318
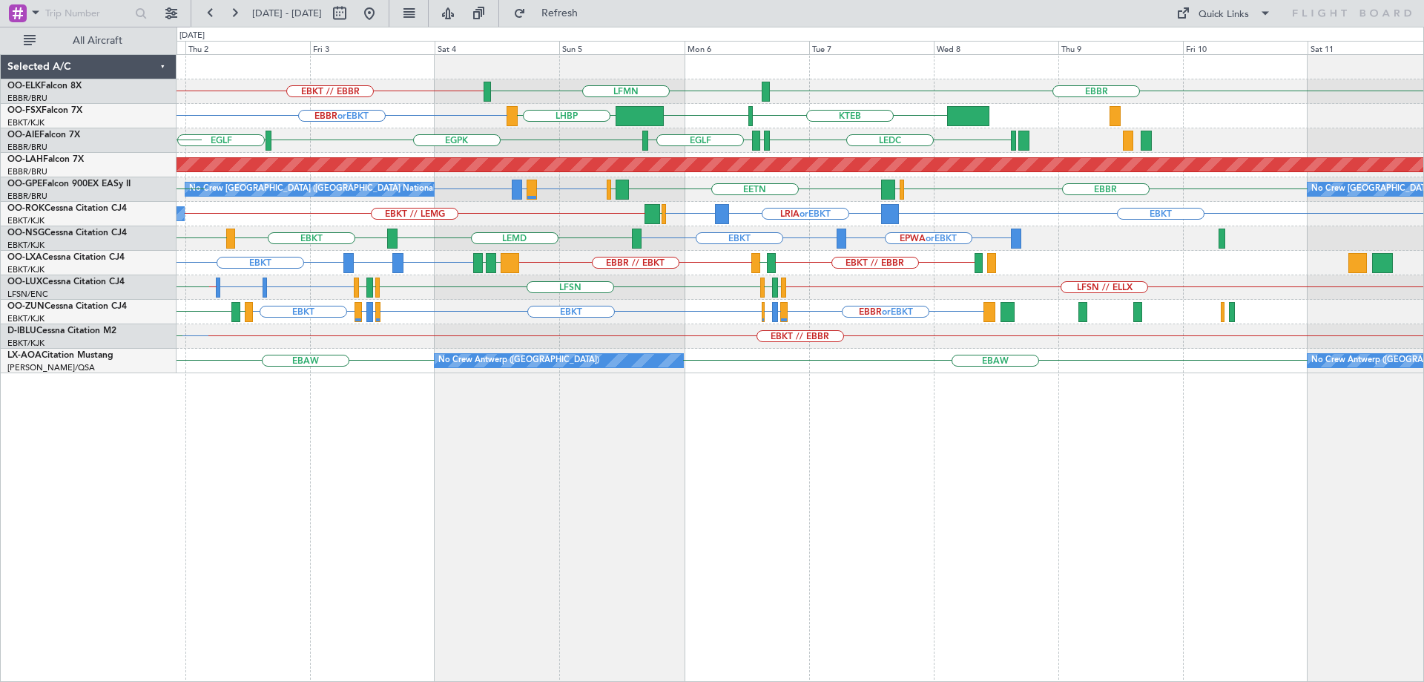
click at [599, 245] on div "EBKT EPWA or EBKT LEMD EBKT LIPR EBKT EGNV LFPB Planned Maint [GEOGRAPHIC_DATA]…" at bounding box center [800, 238] width 1247 height 24
